Goal: Task Accomplishment & Management: Manage account settings

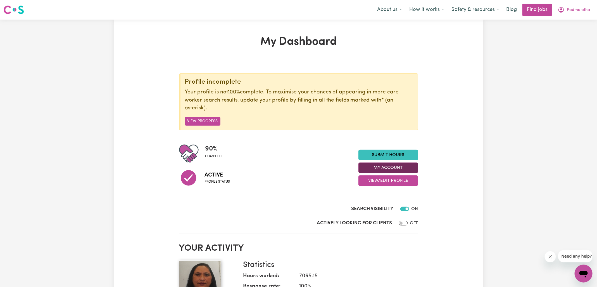
click at [398, 167] on button "My Account" at bounding box center [388, 167] width 60 height 11
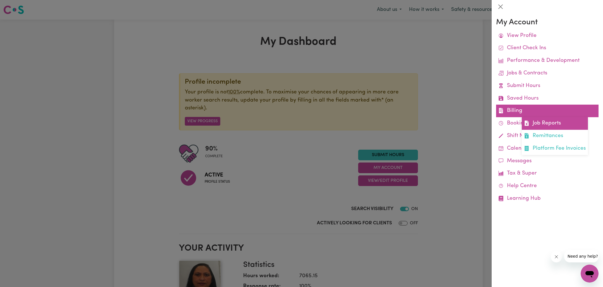
click at [532, 122] on link "Job Reports" at bounding box center [555, 123] width 66 height 13
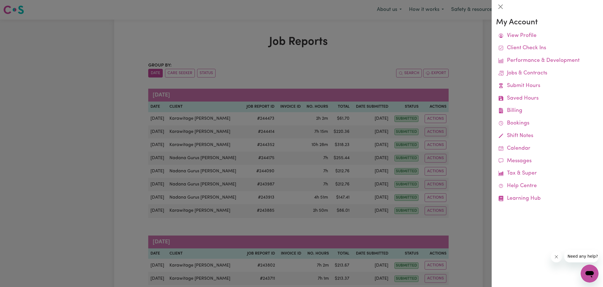
click at [341, 49] on div at bounding box center [301, 143] width 603 height 287
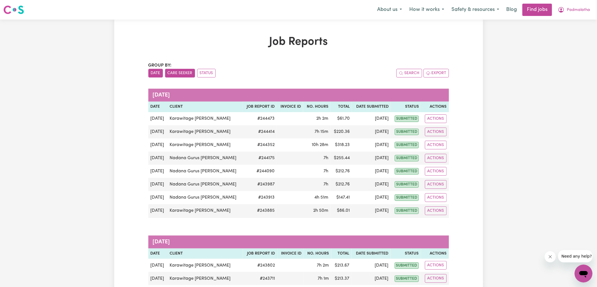
click at [187, 74] on button "Care Seeker" at bounding box center [180, 73] width 30 height 9
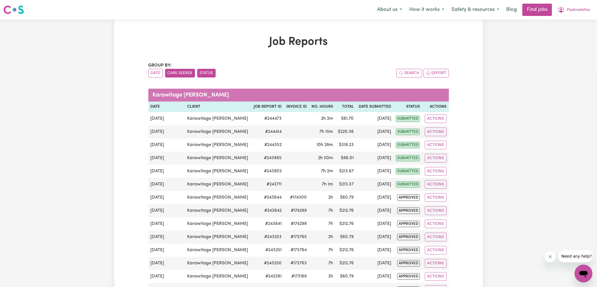
click at [206, 76] on button "Status" at bounding box center [206, 73] width 18 height 9
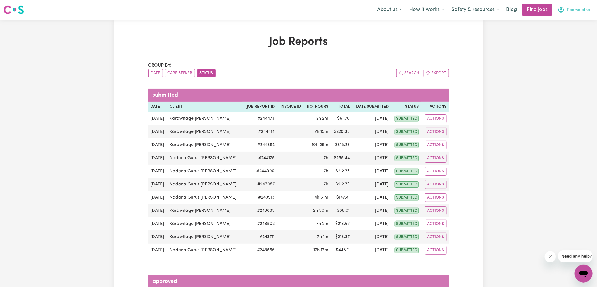
click at [569, 8] on span "Padmalatha" at bounding box center [578, 10] width 23 height 6
click at [565, 41] on link "Logout" at bounding box center [571, 42] width 44 height 11
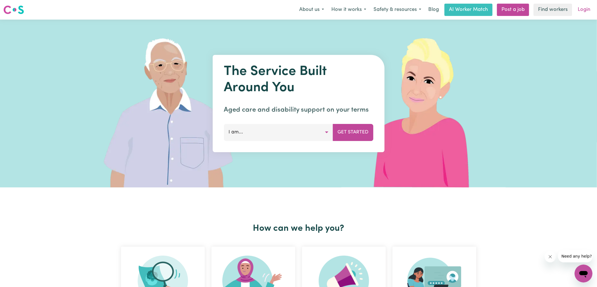
click at [584, 9] on link "Login" at bounding box center [583, 10] width 19 height 12
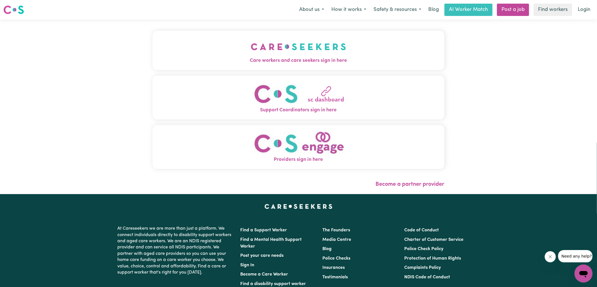
click at [169, 53] on button "Care workers and care seekers sign in here" at bounding box center [299, 50] width 292 height 39
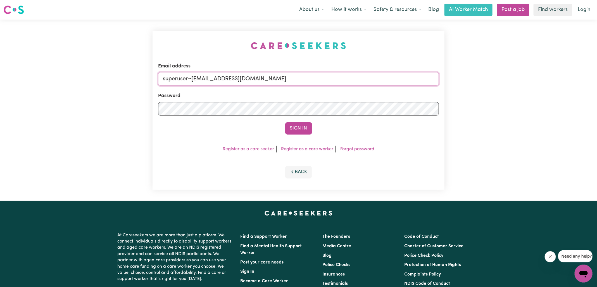
drag, startPoint x: 191, startPoint y: 76, endPoint x: 392, endPoint y: 81, distance: 200.9
click at [392, 81] on input "superuser~[EMAIL_ADDRESS][DOMAIN_NAME]" at bounding box center [298, 78] width 281 height 13
type input "[EMAIL_ADDRESS][DOMAIN_NAME]"
click at [285, 122] on button "Sign In" at bounding box center [298, 128] width 27 height 12
